Goal: Task Accomplishment & Management: Manage account settings

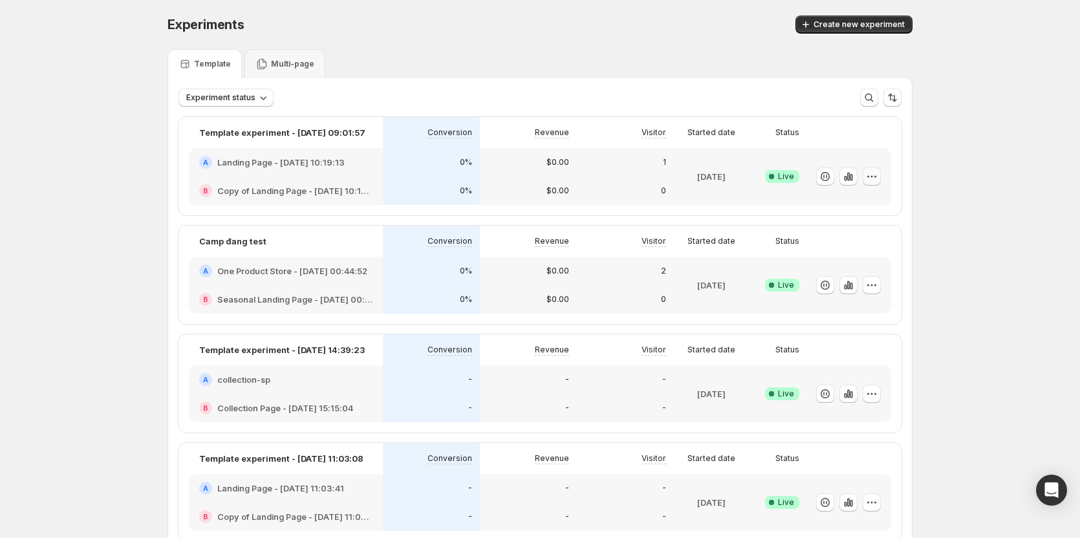
click at [881, 180] on button "button" at bounding box center [871, 176] width 18 height 18
click at [868, 207] on span "Edit" at bounding box center [886, 203] width 135 height 13
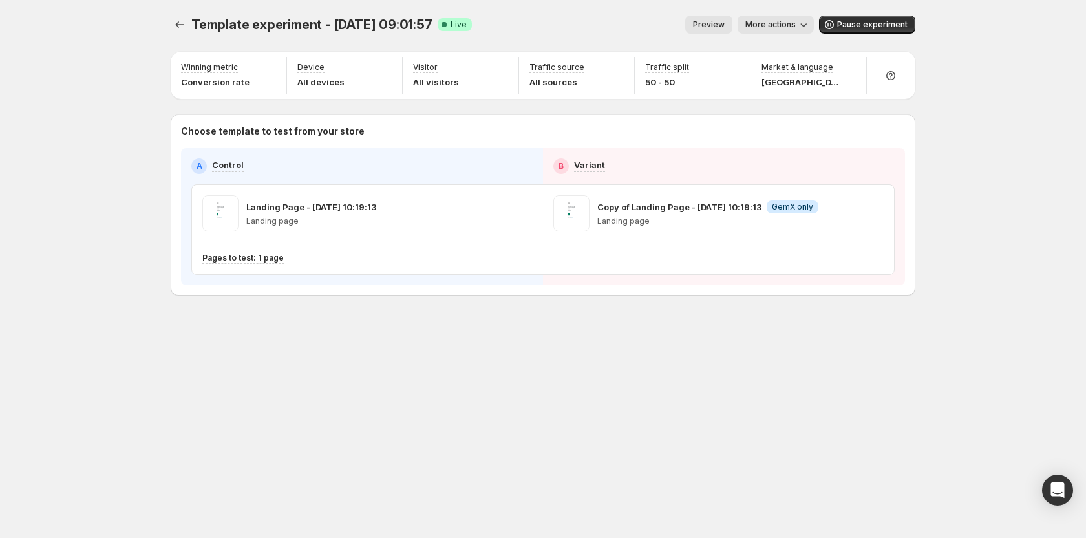
drag, startPoint x: 950, startPoint y: 164, endPoint x: 804, endPoint y: 492, distance: 359.2
click at [804, 492] on div "Template experiment - [DATE] 09:01:57. This page is ready Template experiment -…" at bounding box center [543, 269] width 776 height 538
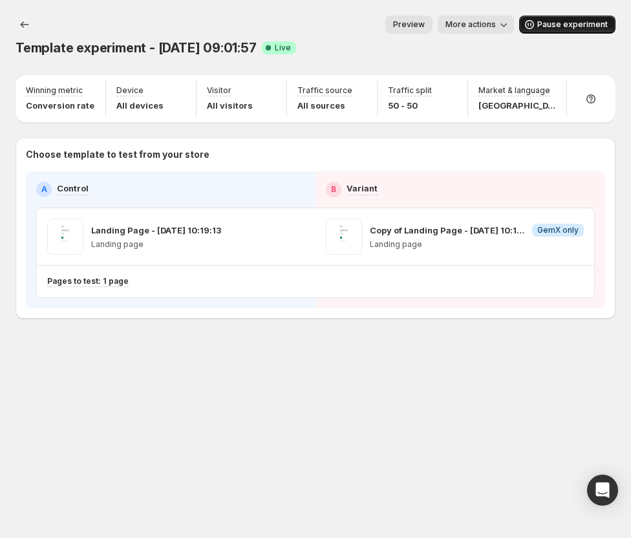
click at [564, 24] on span "Pause experiment" at bounding box center [572, 24] width 70 height 10
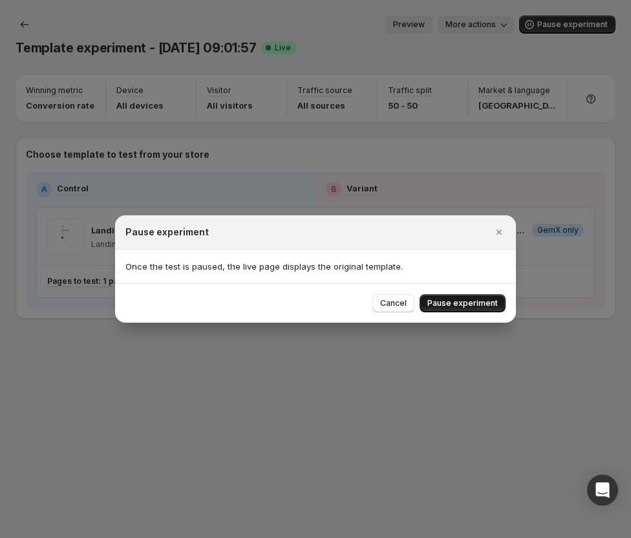
click at [455, 305] on span "Pause experiment" at bounding box center [462, 303] width 70 height 10
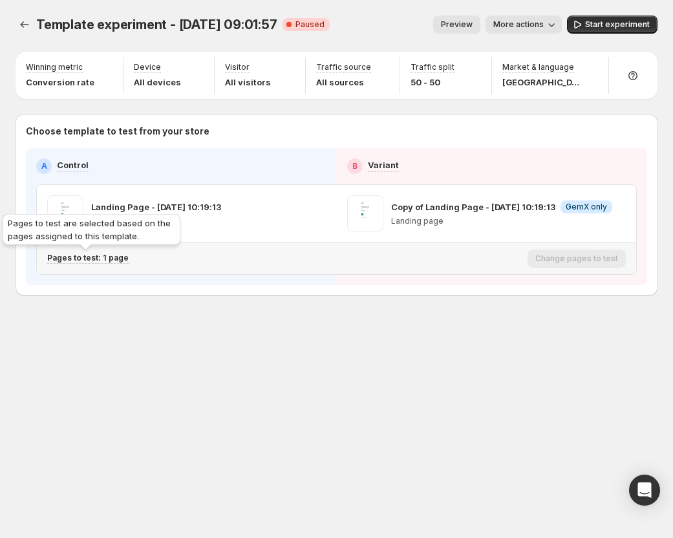
click at [114, 257] on p "Pages to test: 1 page" at bounding box center [87, 258] width 81 height 10
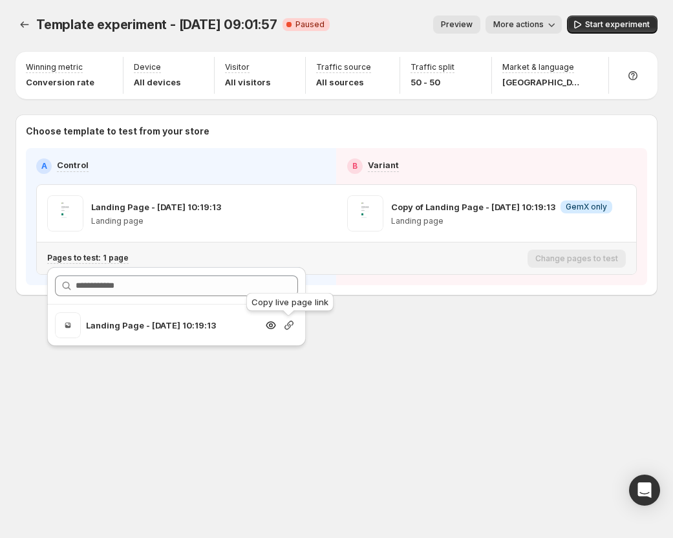
click at [288, 327] on icon "button" at bounding box center [289, 325] width 13 height 13
click at [356, 335] on div "Template experiment - [DATE] 09:01:57. This page is ready Template experiment -…" at bounding box center [336, 182] width 673 height 365
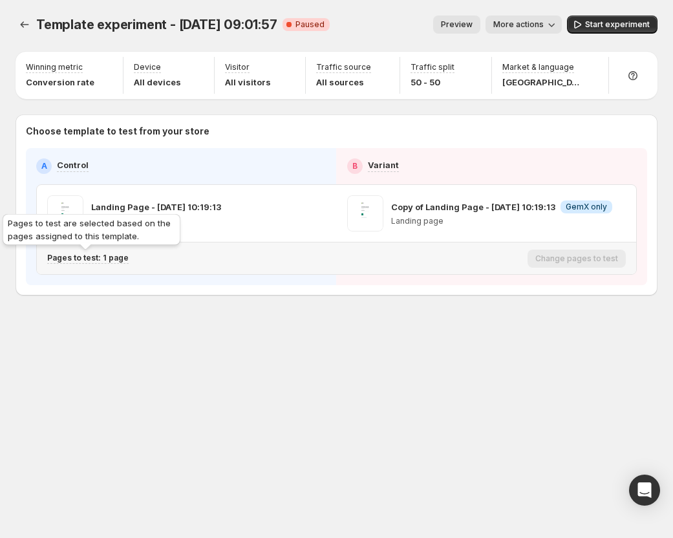
click at [95, 258] on p "Pages to test: 1 page" at bounding box center [87, 258] width 81 height 10
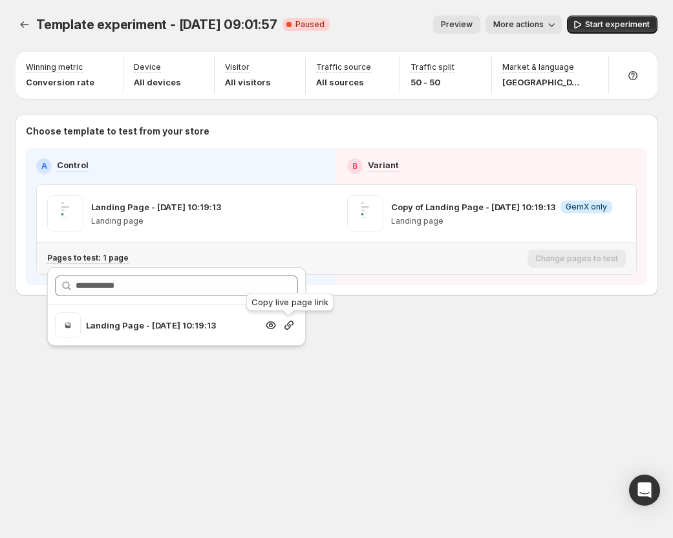
click at [287, 327] on icon "button" at bounding box center [289, 325] width 13 height 13
click at [405, 339] on div "Template experiment - [DATE] 09:01:57. This page is ready Template experiment -…" at bounding box center [336, 182] width 673 height 365
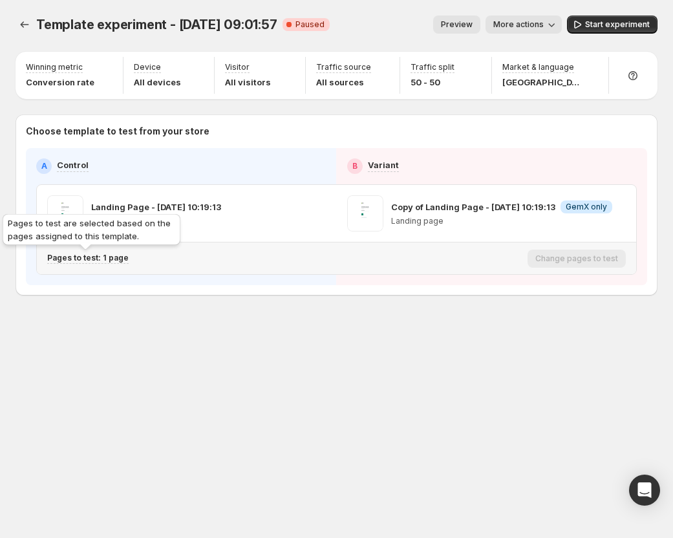
click at [105, 256] on p "Pages to test: 1 page" at bounding box center [87, 258] width 81 height 10
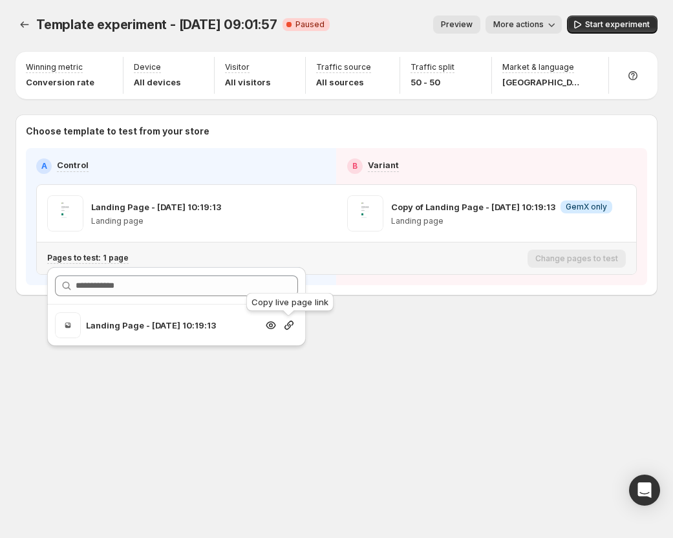
click at [288, 322] on icon "button" at bounding box center [289, 325] width 13 height 13
click at [452, 367] on div "Template experiment - [DATE] 09:01:57. This page is ready Template experiment -…" at bounding box center [336, 269] width 673 height 538
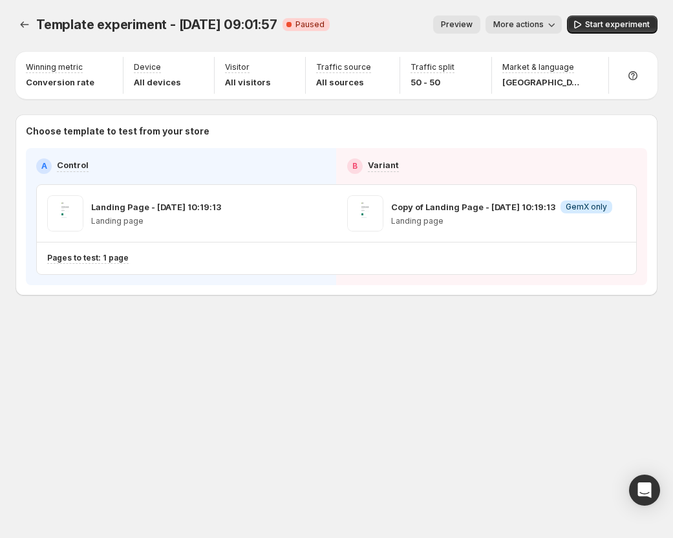
click at [537, 417] on div "Template experiment - [DATE] 09:01:57. This page is ready Template experiment -…" at bounding box center [336, 269] width 673 height 538
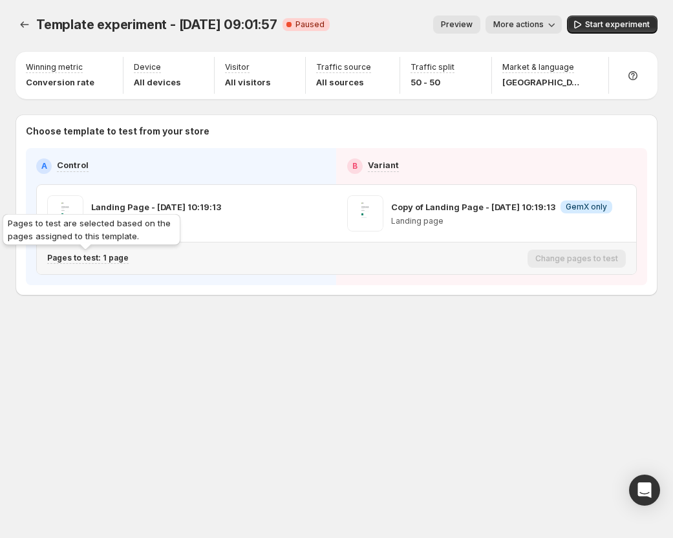
click at [111, 263] on div "Pages to test: 1 page" at bounding box center [87, 258] width 81 height 11
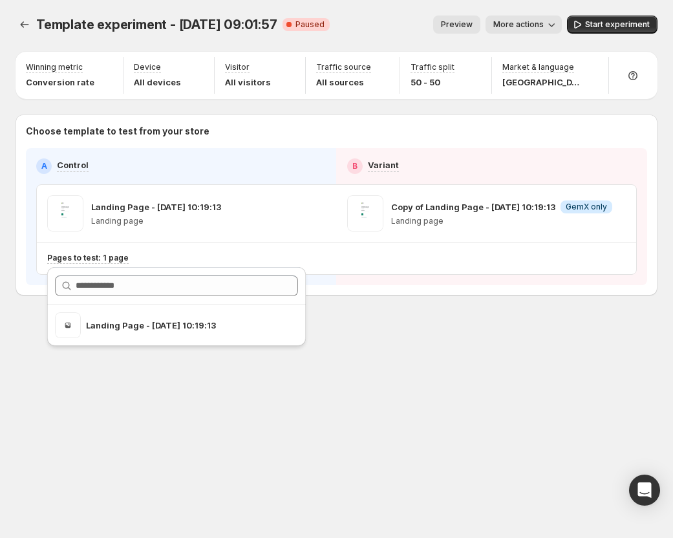
click at [518, 394] on div "Template experiment - [DATE] 09:01:57. This page is ready Template experiment -…" at bounding box center [336, 269] width 673 height 538
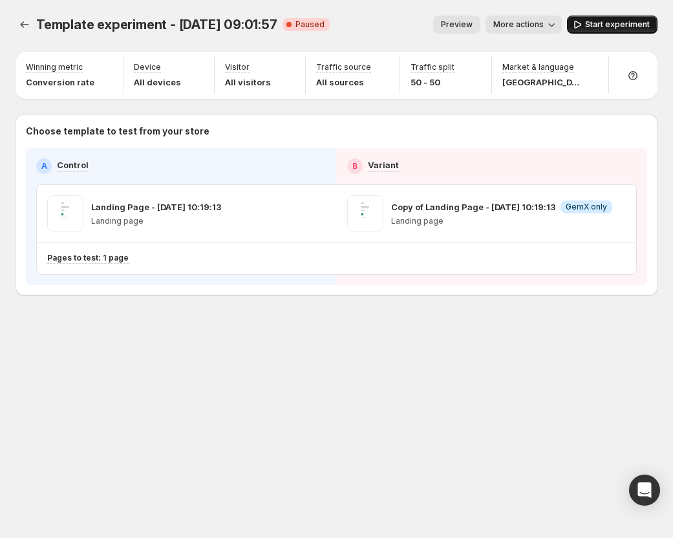
click at [597, 17] on button "Start experiment" at bounding box center [612, 25] width 91 height 18
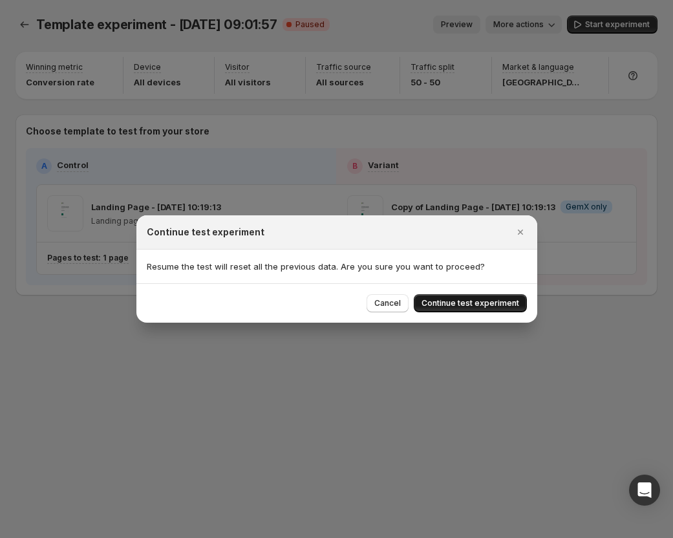
click at [438, 310] on button "Continue test experiment" at bounding box center [470, 303] width 113 height 18
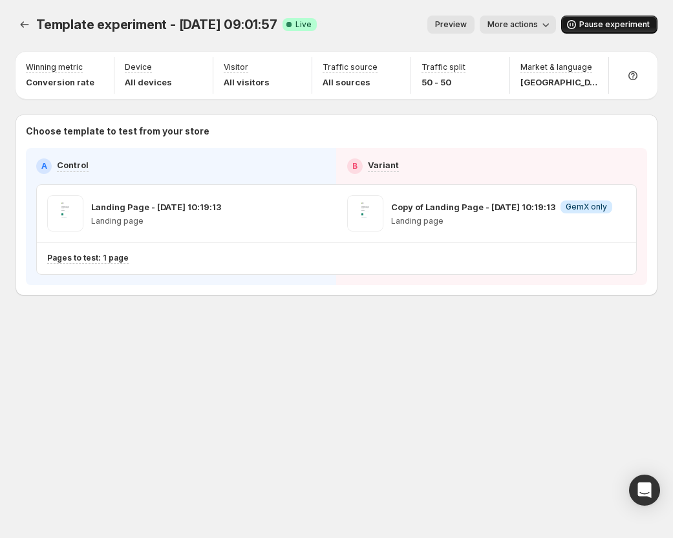
click at [603, 28] on span "Pause experiment" at bounding box center [614, 24] width 70 height 10
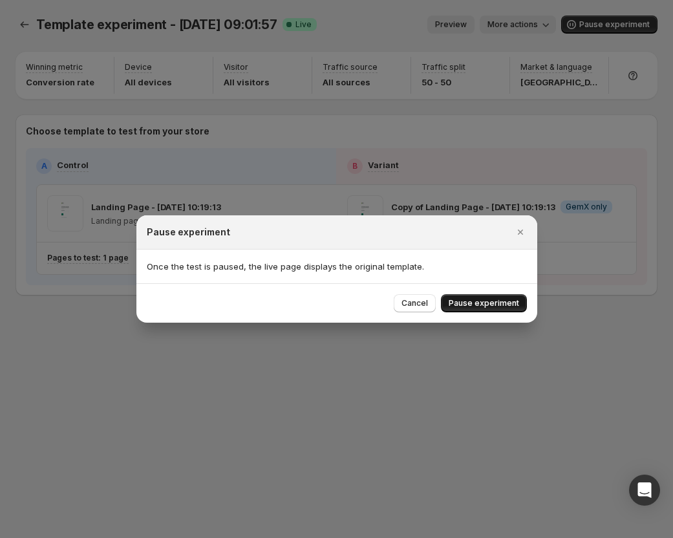
click at [478, 298] on button "Pause experiment" at bounding box center [484, 303] width 86 height 18
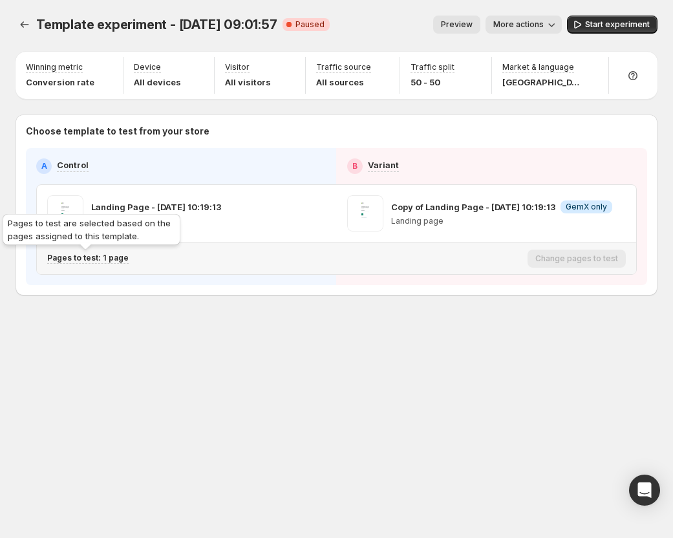
click at [119, 255] on p "Pages to test: 1 page" at bounding box center [87, 258] width 81 height 10
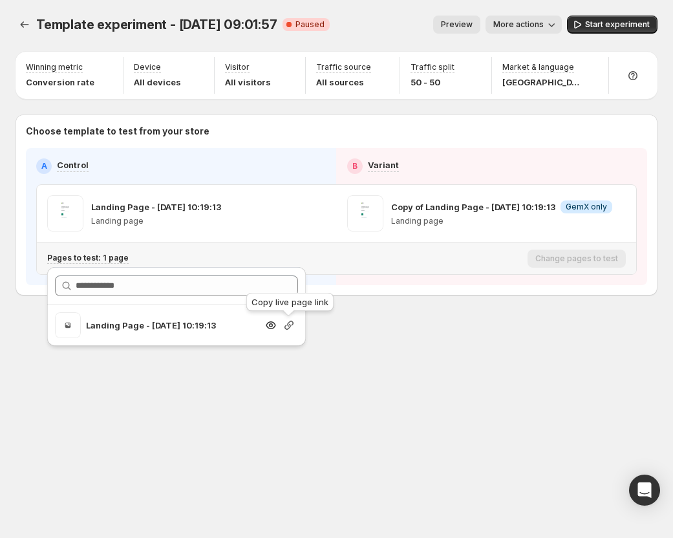
click at [286, 323] on icon "button" at bounding box center [289, 325] width 13 height 13
click at [401, 386] on div "Template experiment - [DATE] 09:01:57. This page is ready Template experiment -…" at bounding box center [336, 269] width 673 height 538
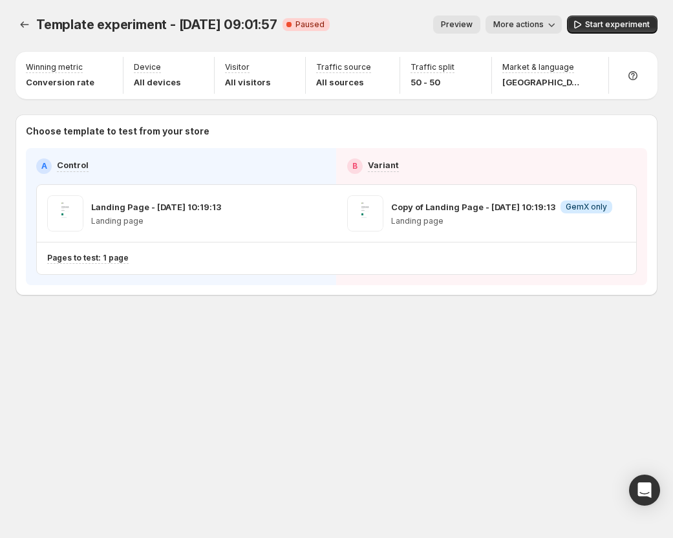
click at [550, 417] on div "Template experiment - [DATE] 09:01:57. This page is ready Template experiment -…" at bounding box center [336, 269] width 673 height 538
